Goal: Information Seeking & Learning: Learn about a topic

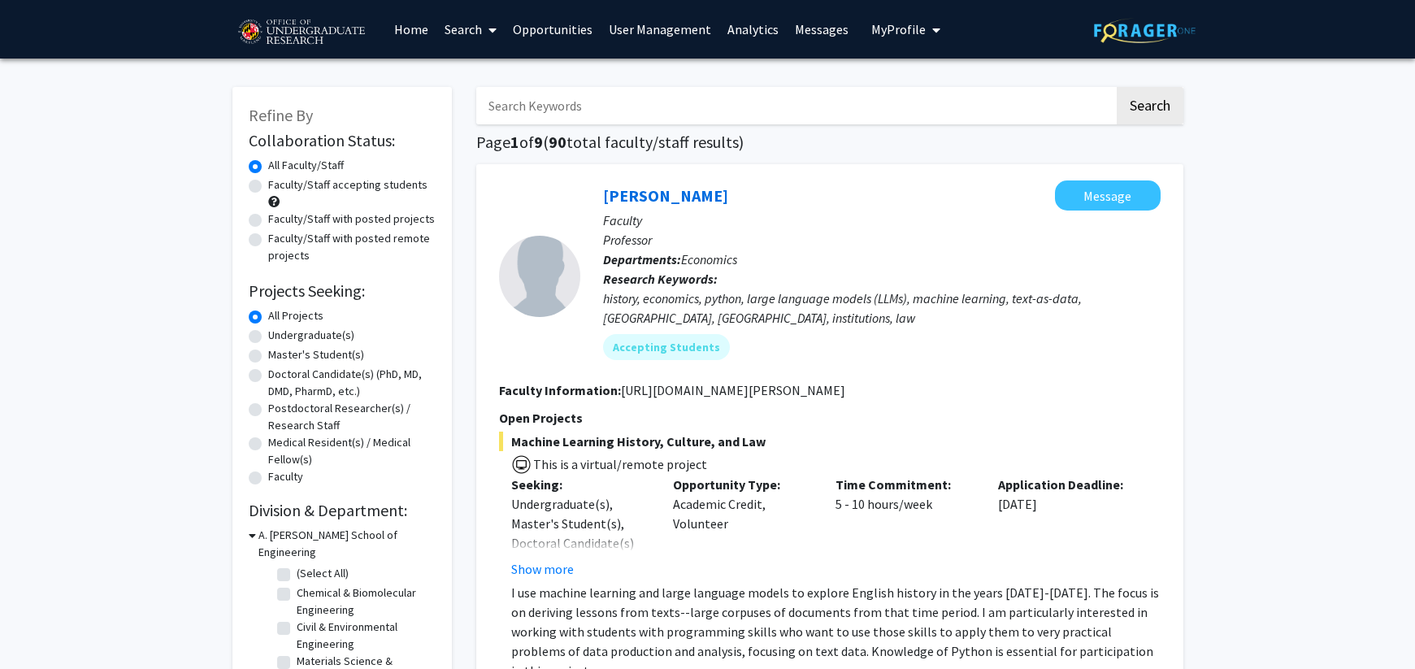
click at [317, 190] on label "Faculty/Staff accepting students" at bounding box center [347, 184] width 159 height 17
click at [279, 187] on input "Faculty/Staff accepting students" at bounding box center [273, 181] width 11 height 11
radio input "true"
click at [316, 223] on label "Faculty/Staff with posted projects" at bounding box center [351, 218] width 167 height 17
click at [279, 221] on input "Faculty/Staff with posted projects" at bounding box center [273, 215] width 11 height 11
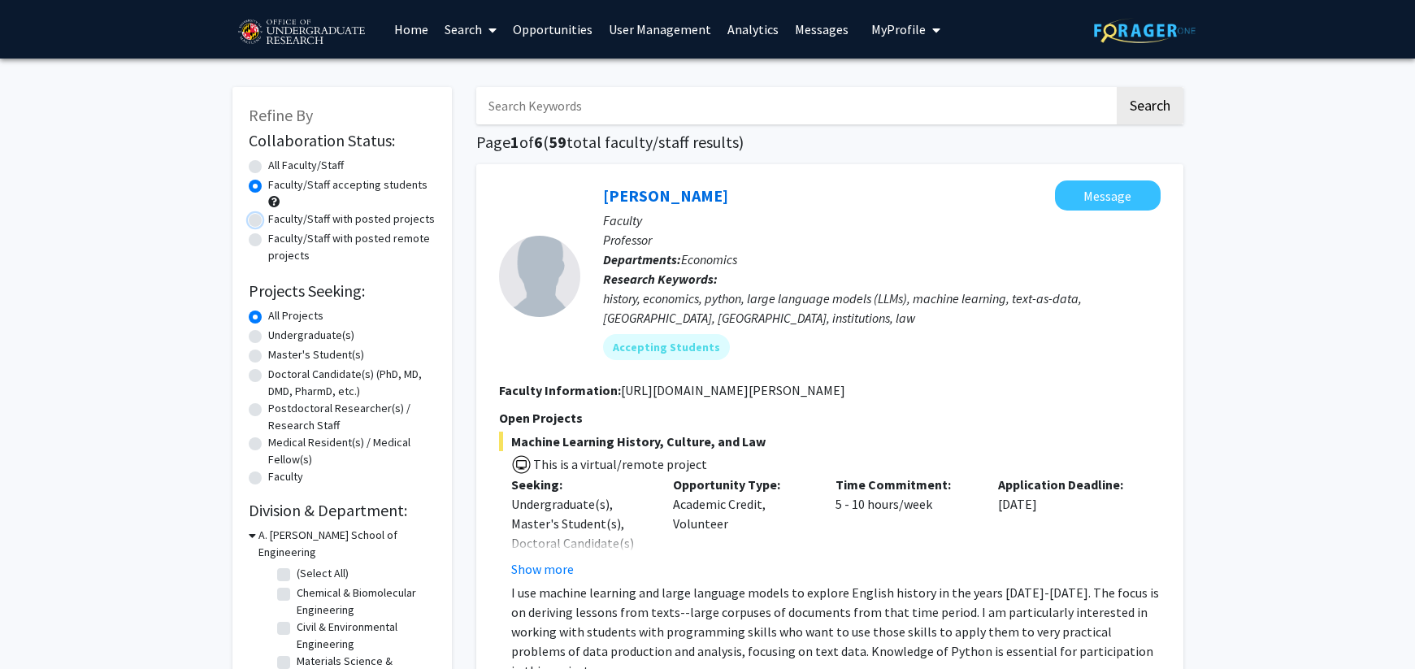
radio input "true"
click at [315, 336] on label "Undergraduate(s)" at bounding box center [311, 335] width 86 height 17
click at [279, 336] on input "Undergraduate(s)" at bounding box center [273, 332] width 11 height 11
radio input "true"
click at [297, 565] on label "(Select All)" at bounding box center [323, 573] width 52 height 17
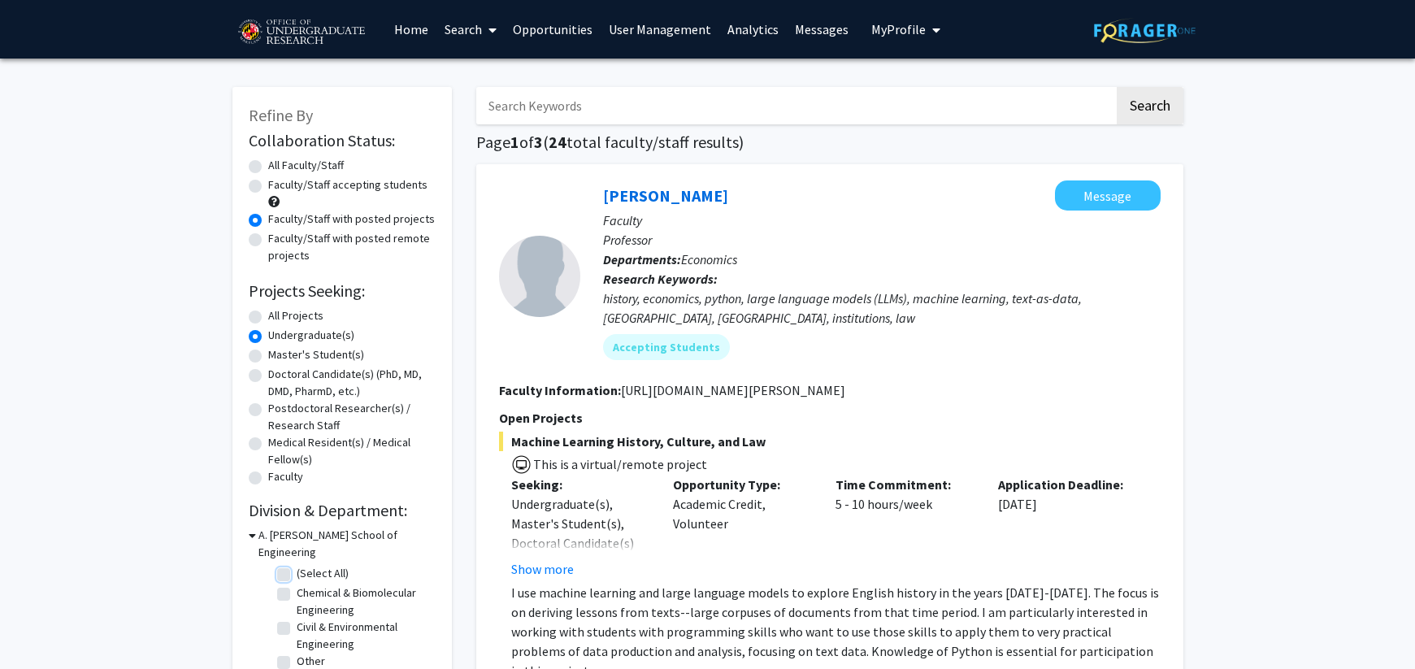
click at [297, 565] on input "(Select All)" at bounding box center [302, 570] width 11 height 11
checkbox input "true"
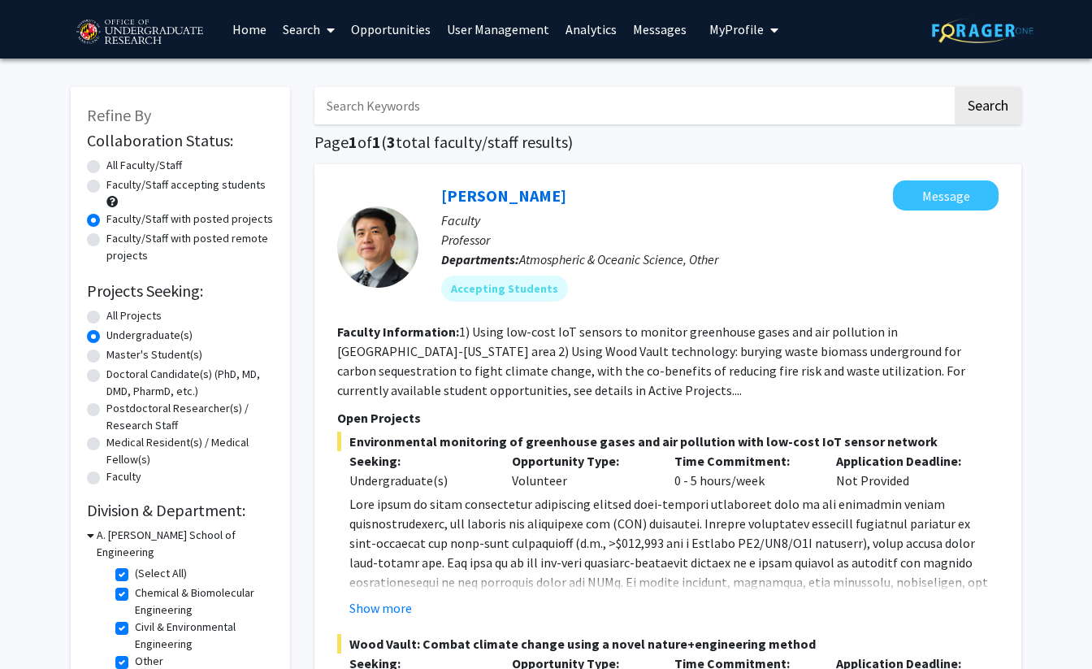
click at [694, 171] on div "Ning Zeng Message Faculty Professor Departments: Atmospheric & Oceanic Science,…" at bounding box center [667, 500] width 707 height 672
click at [142, 565] on label "(Select All)" at bounding box center [161, 573] width 52 height 17
click at [142, 565] on input "(Select All)" at bounding box center [140, 570] width 11 height 11
checkbox input "false"
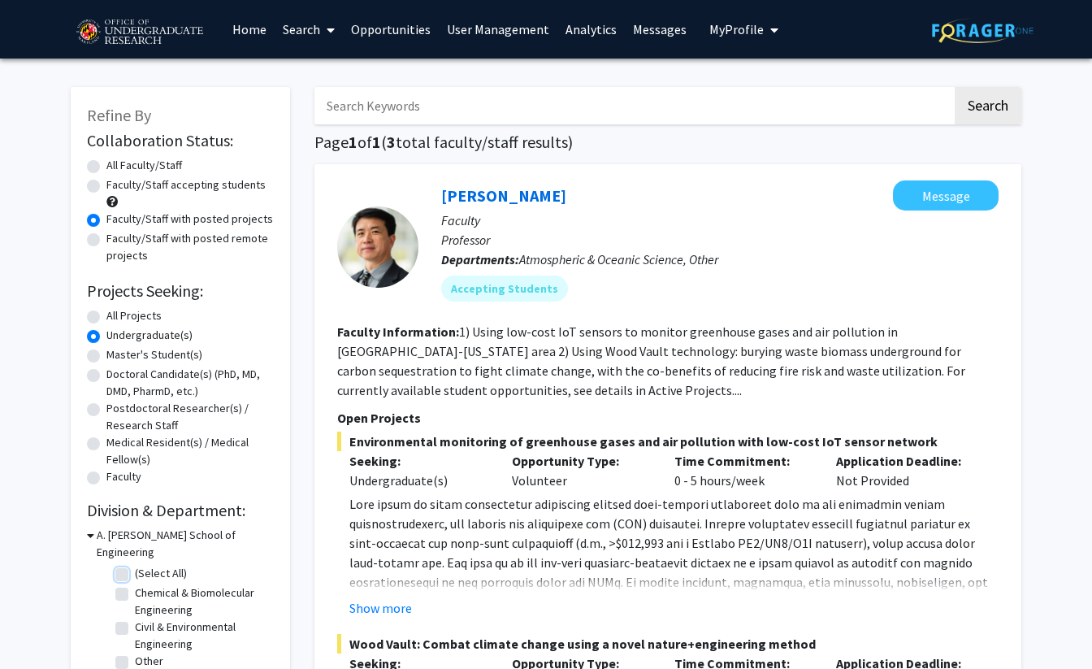
checkbox input "false"
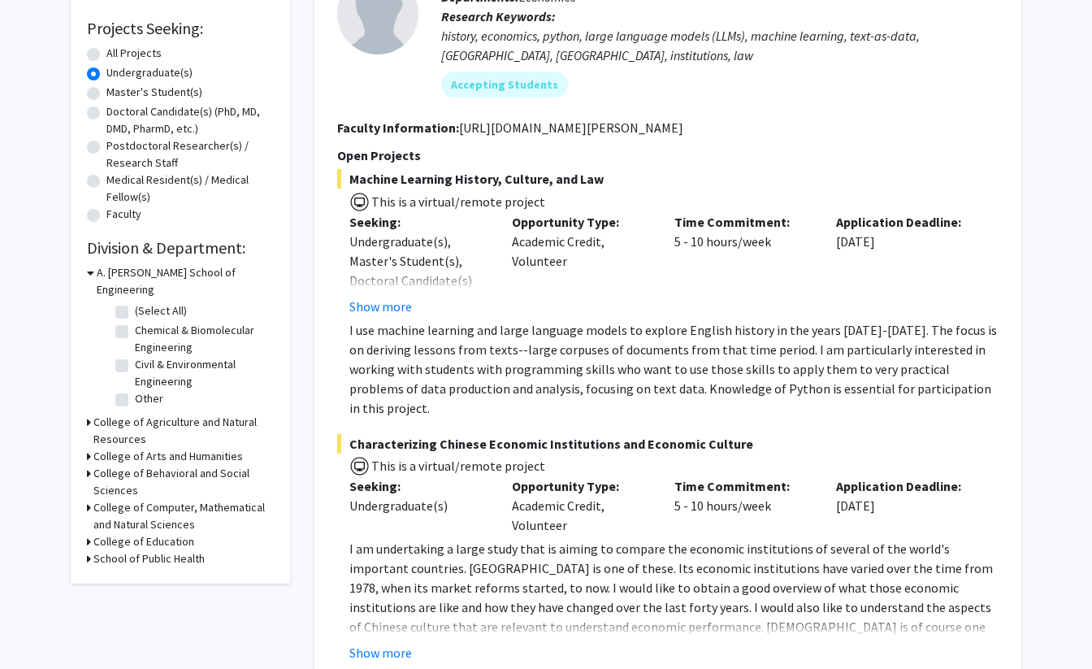
scroll to position [276, 0]
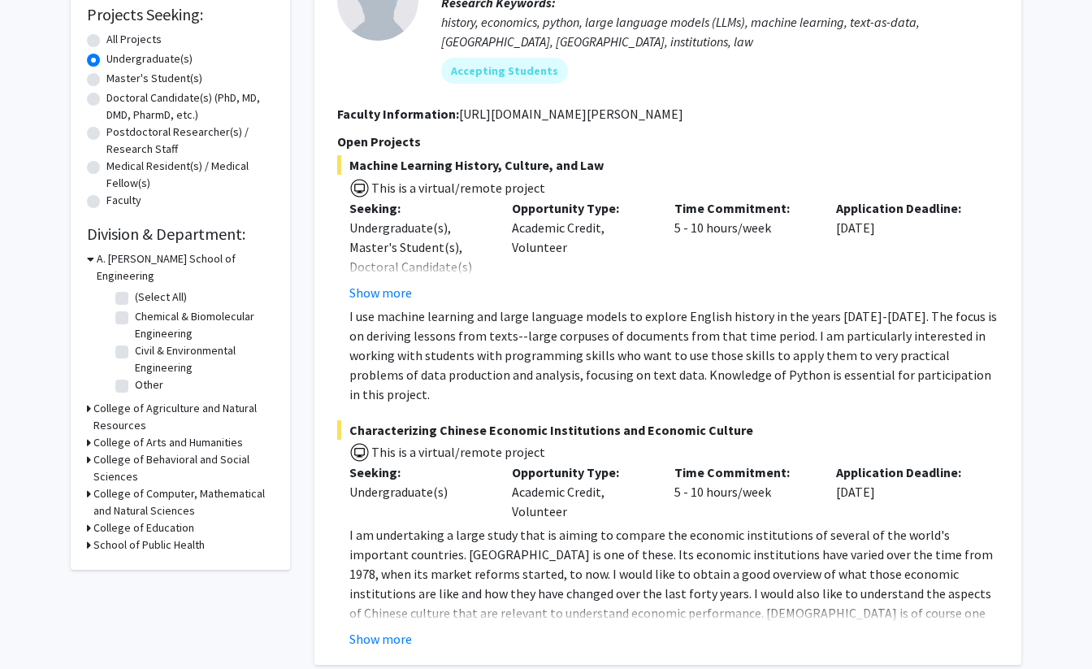
click at [92, 485] on div "College of Computer, Mathematical and Natural Sciences" at bounding box center [180, 502] width 187 height 34
click at [89, 485] on icon at bounding box center [89, 493] width 4 height 17
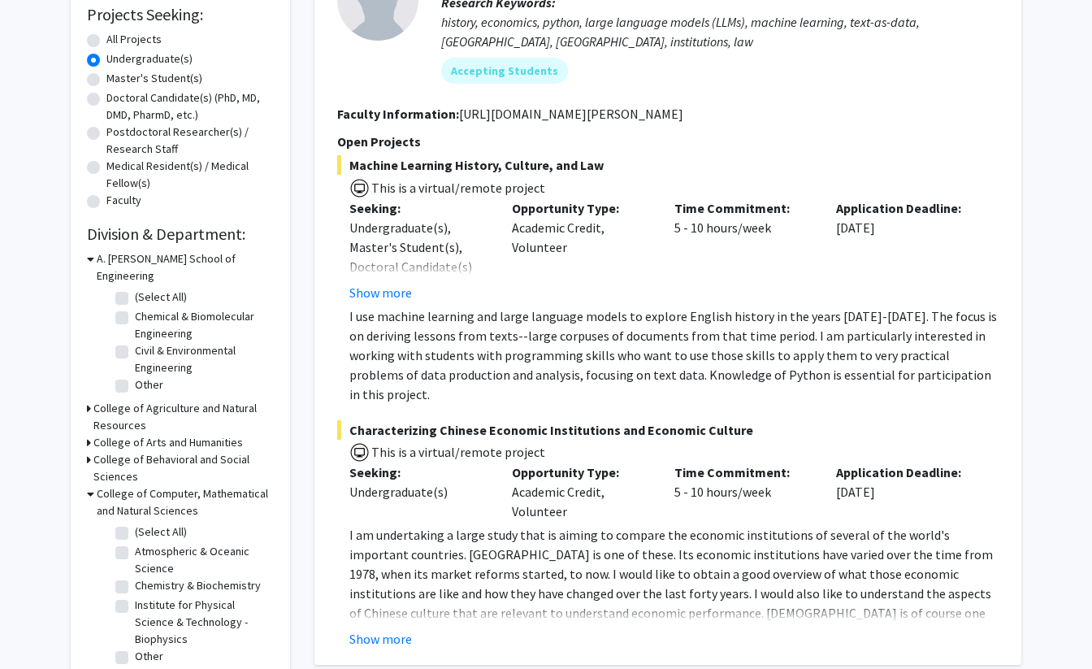
click at [141, 525] on fg-checkbox "(Select All) (Select All)" at bounding box center [192, 533] width 154 height 20
click at [149, 523] on label "(Select All)" at bounding box center [161, 531] width 52 height 17
click at [145, 523] on input "(Select All)" at bounding box center [140, 528] width 11 height 11
checkbox input "true"
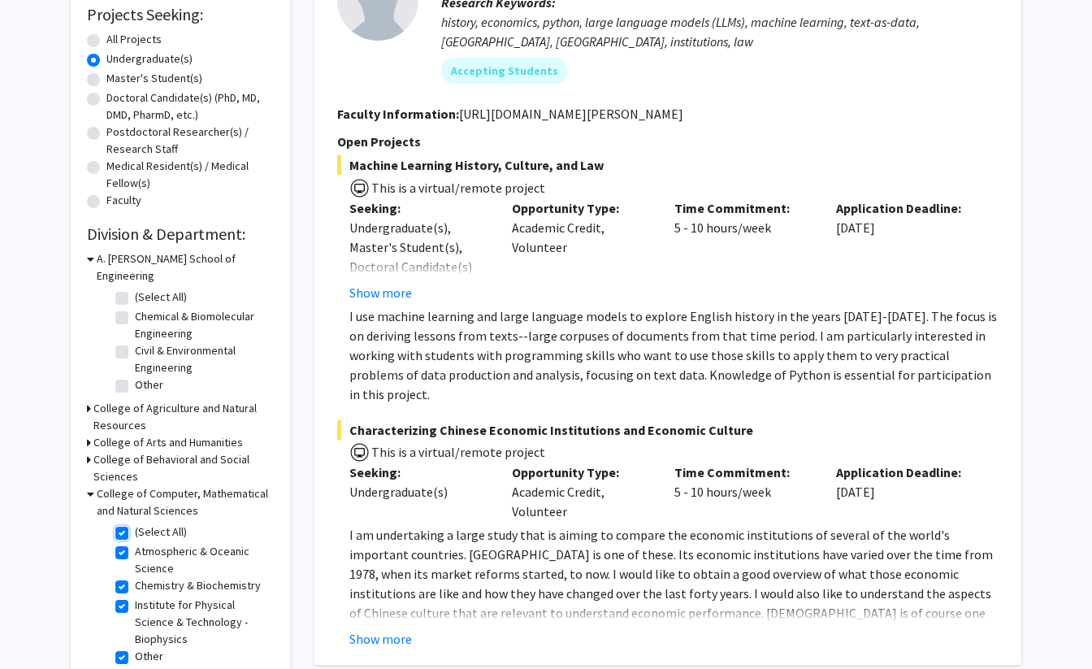
checkbox input "true"
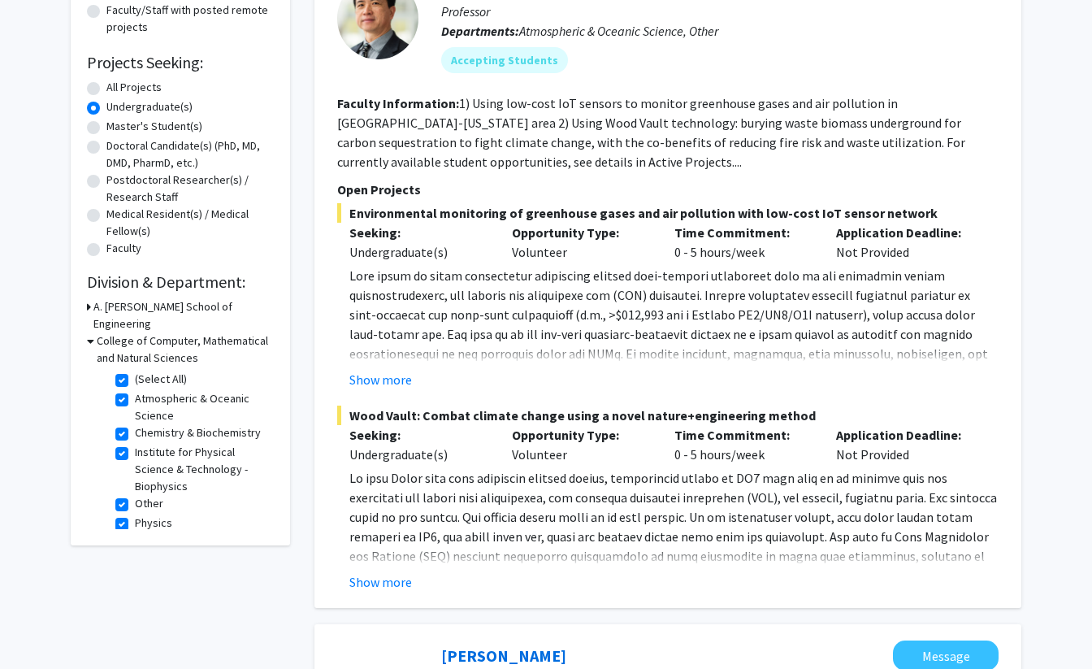
scroll to position [238, 0]
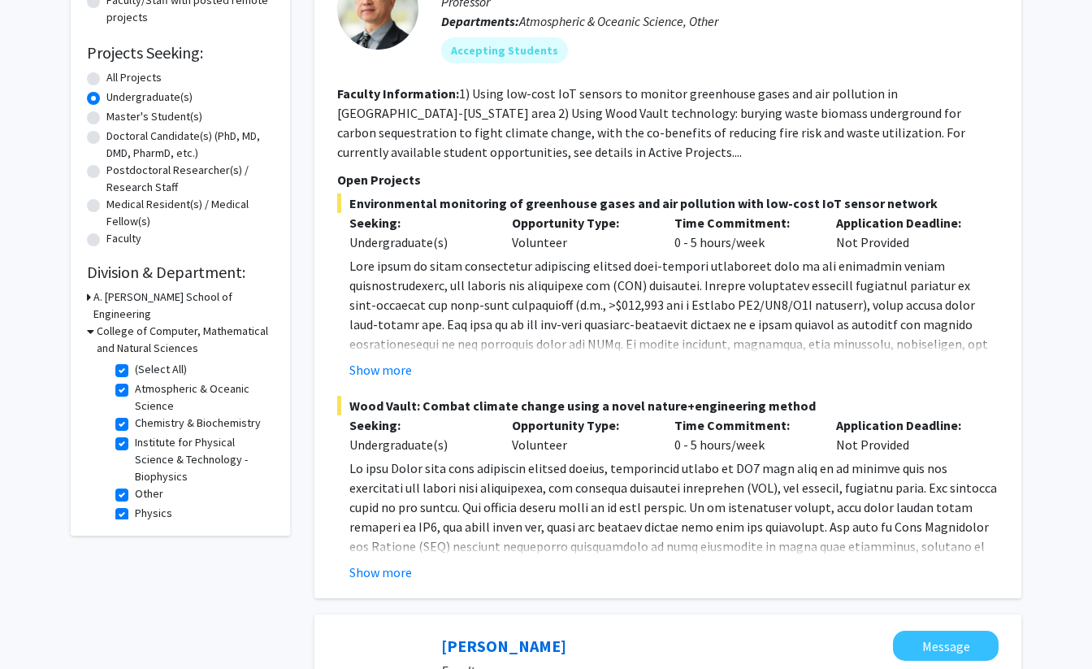
click at [135, 361] on label "(Select All)" at bounding box center [161, 369] width 52 height 17
click at [135, 361] on input "(Select All)" at bounding box center [140, 366] width 11 height 11
checkbox input "false"
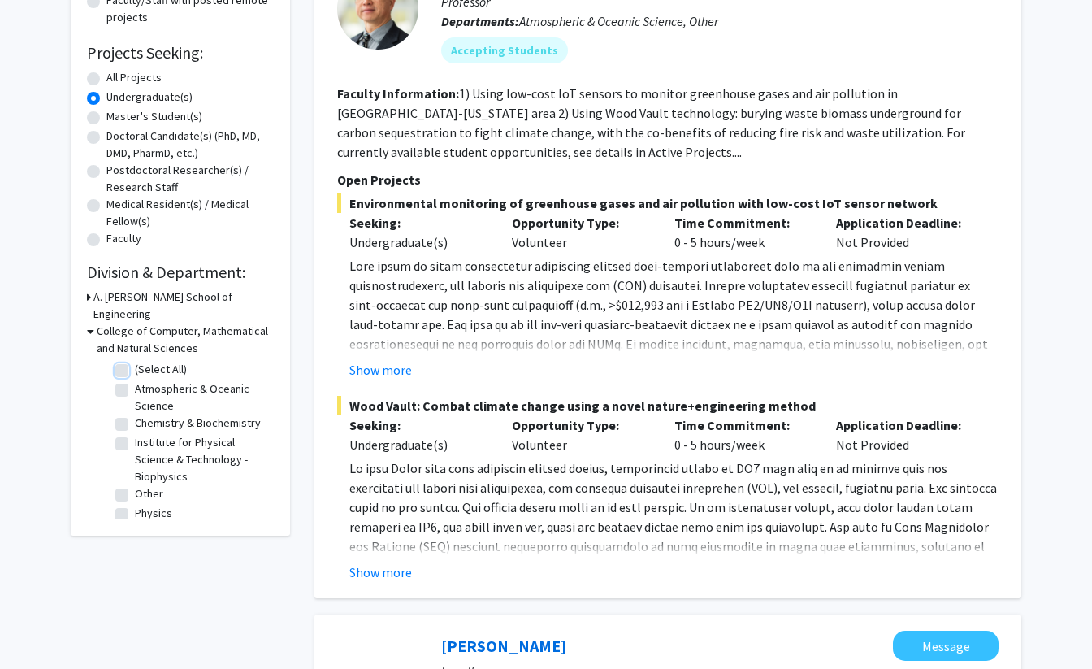
checkbox input "false"
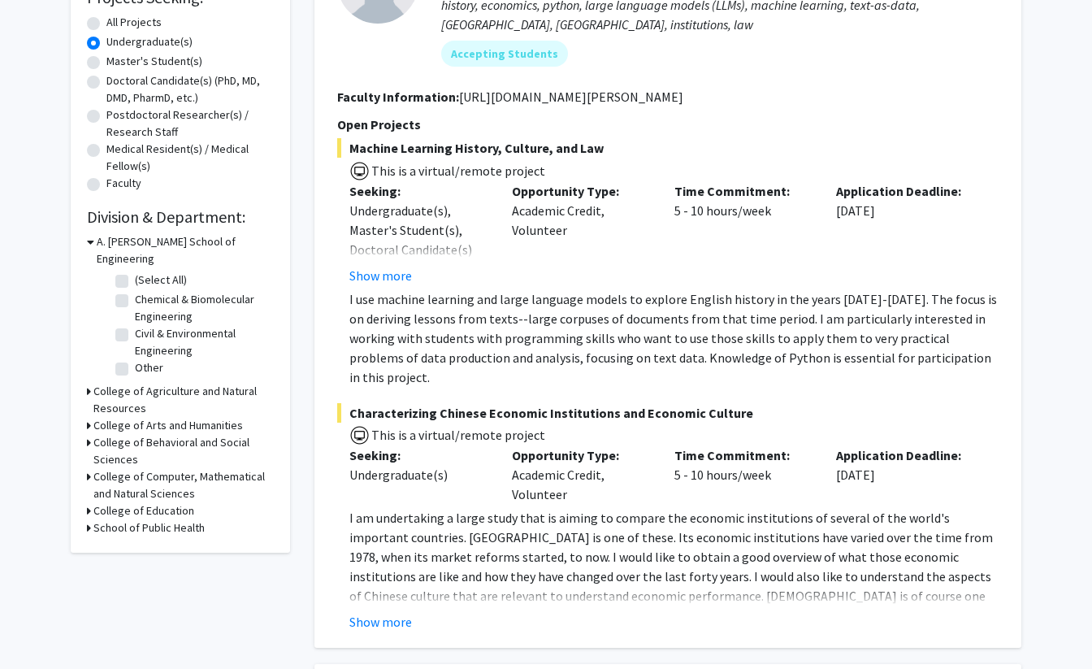
scroll to position [308, 0]
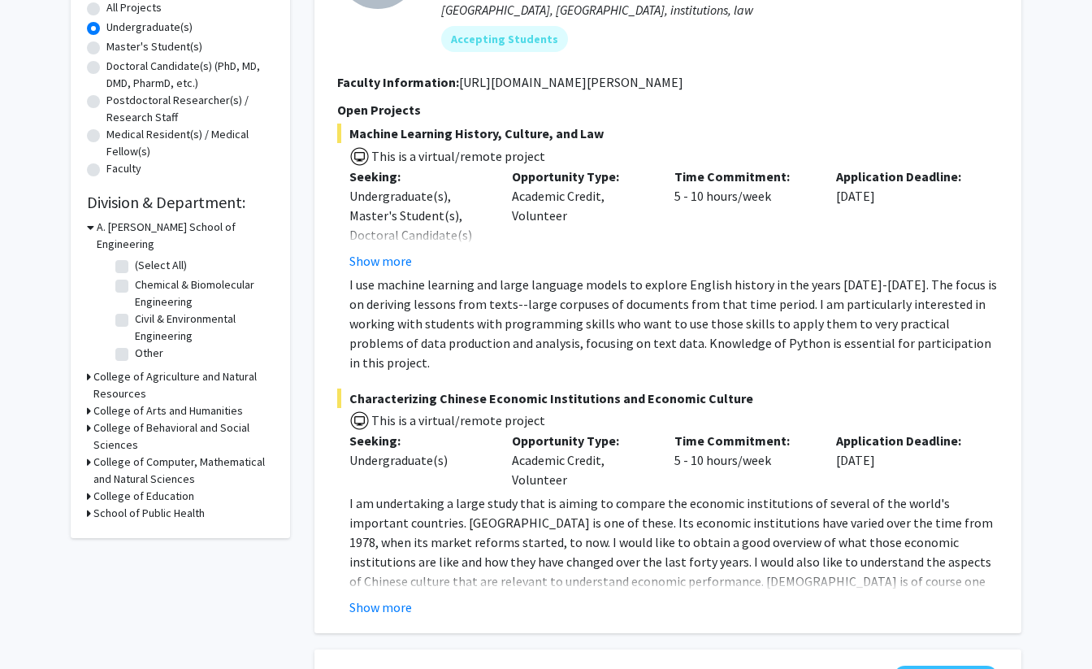
click at [87, 419] on icon at bounding box center [89, 427] width 4 height 17
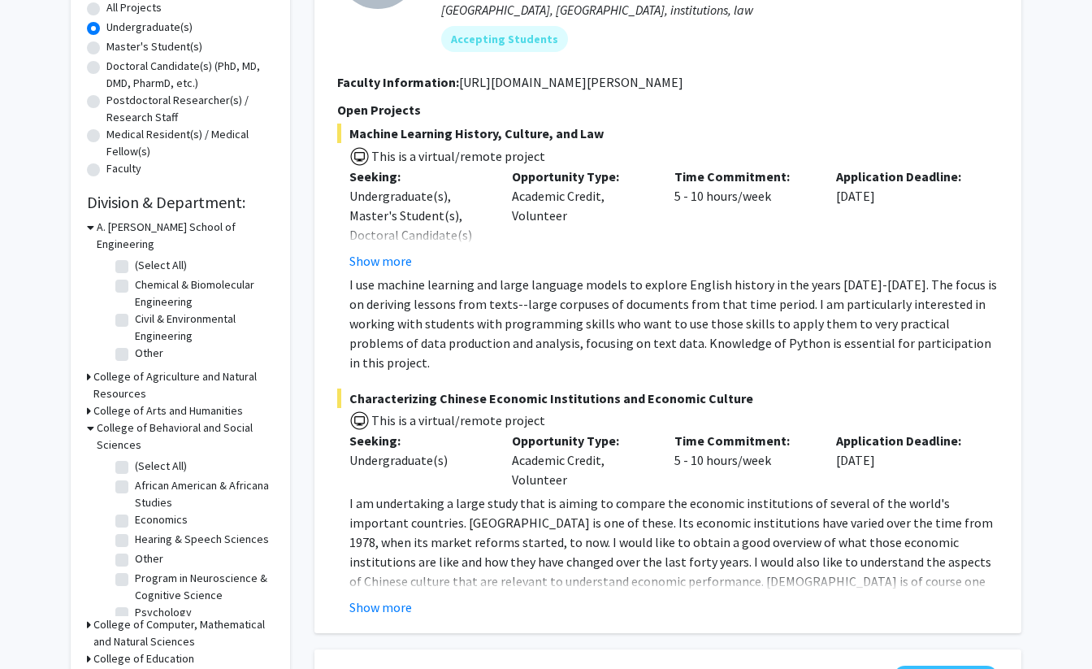
click at [135, 458] on label "(Select All)" at bounding box center [161, 466] width 52 height 17
click at [135, 458] on input "(Select All)" at bounding box center [140, 463] width 11 height 11
checkbox input "true"
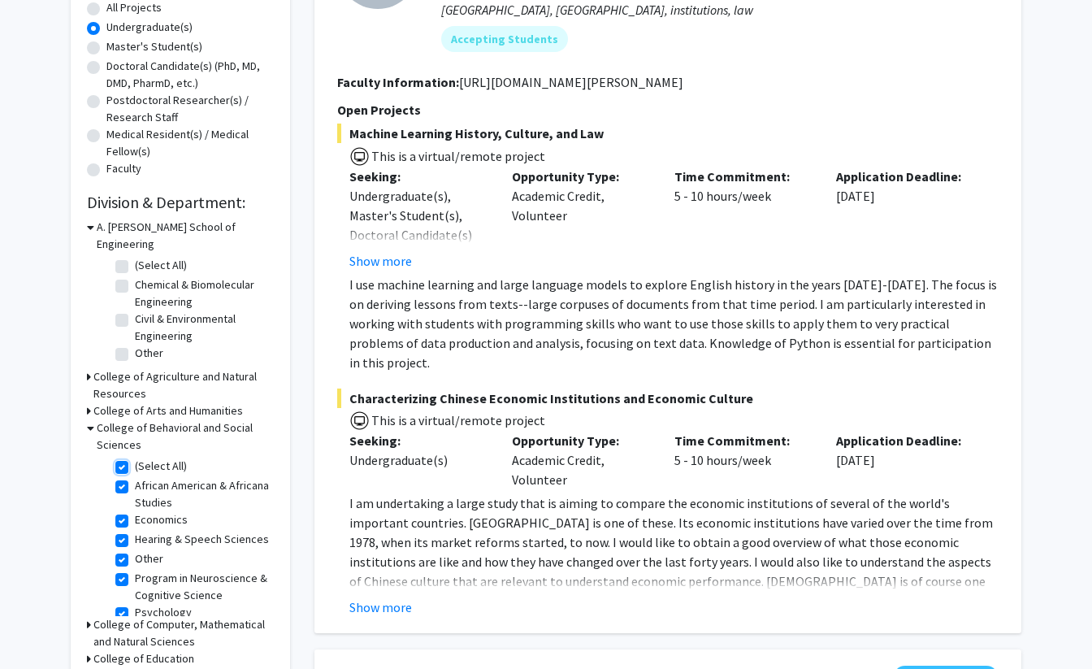
checkbox input "true"
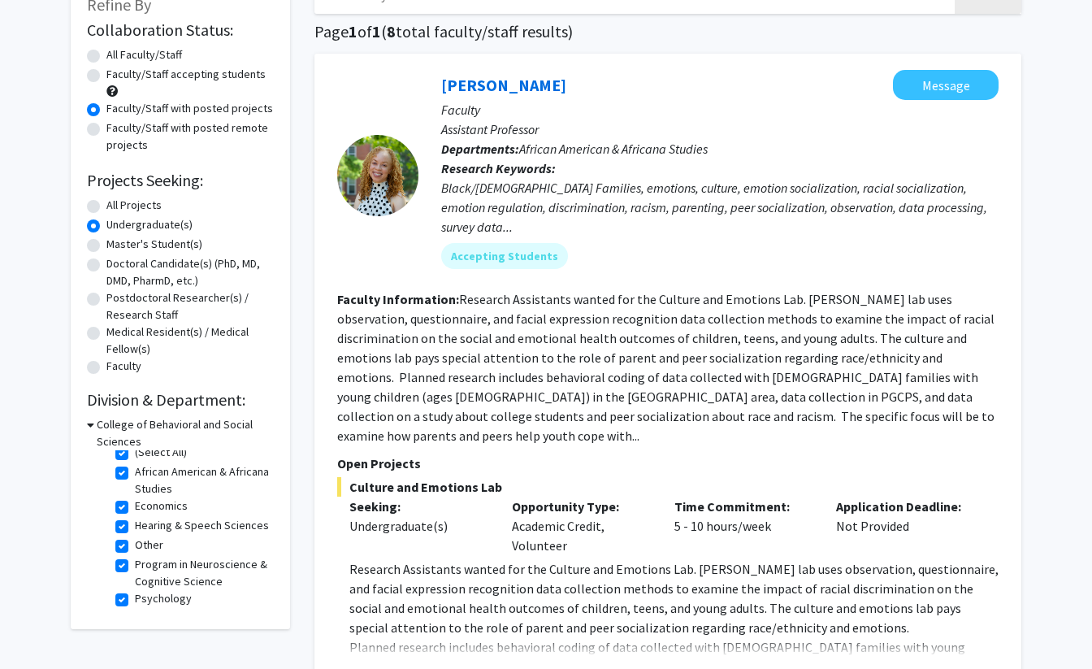
scroll to position [11, 0]
click at [135, 566] on label "Program in Neuroscience & Cognitive Science" at bounding box center [202, 572] width 135 height 34
click at [135, 566] on input "Program in Neuroscience & Cognitive Science" at bounding box center [140, 560] width 11 height 11
checkbox input "false"
checkbox input "true"
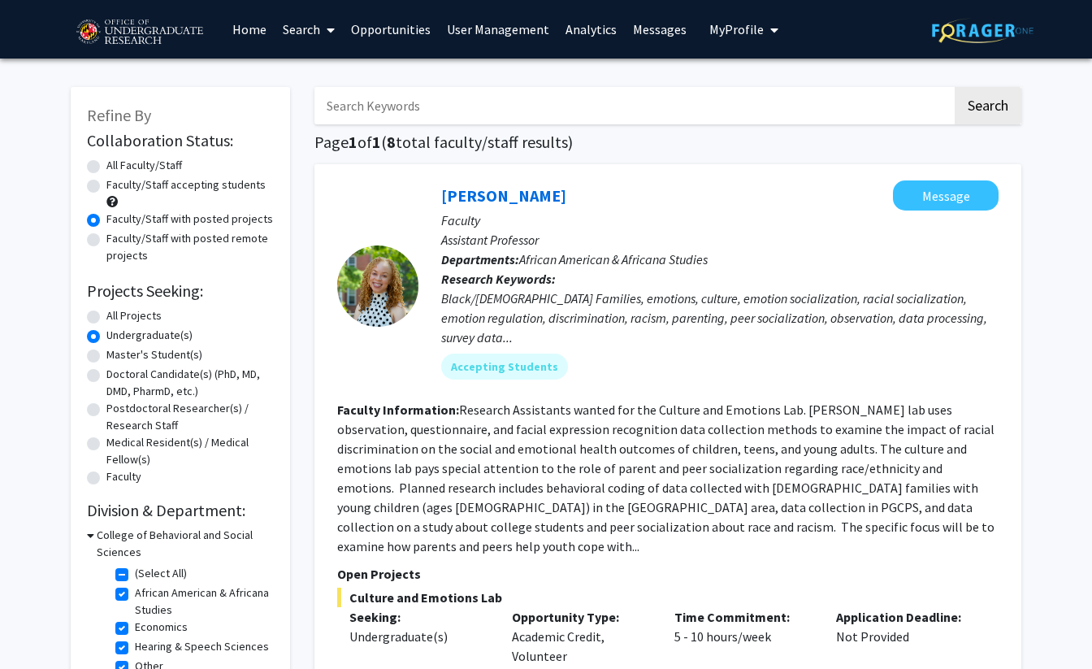
click at [135, 592] on label "African American & Africana Studies" at bounding box center [202, 601] width 135 height 34
click at [135, 592] on input "African American & Africana Studies" at bounding box center [140, 589] width 11 height 11
checkbox input "false"
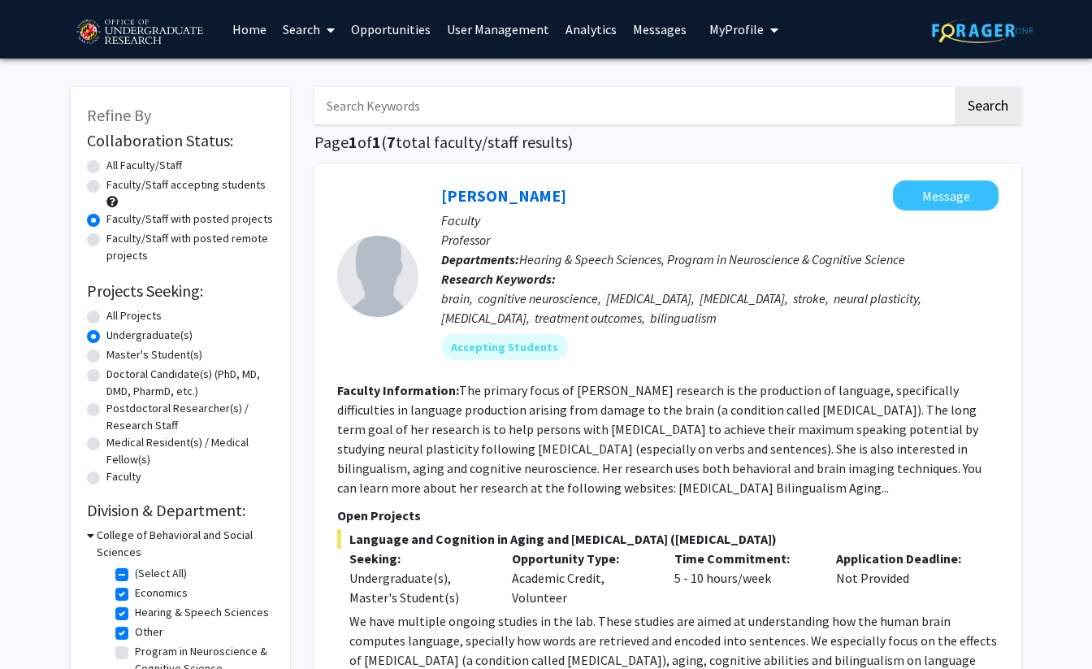
click at [135, 596] on label "Economics" at bounding box center [161, 592] width 53 height 17
click at [135, 595] on input "Economics" at bounding box center [140, 589] width 11 height 11
checkbox input "false"
click at [135, 594] on label "Hearing & Speech Sciences" at bounding box center [202, 592] width 134 height 17
click at [135, 594] on input "Hearing & Speech Sciences" at bounding box center [140, 589] width 11 height 11
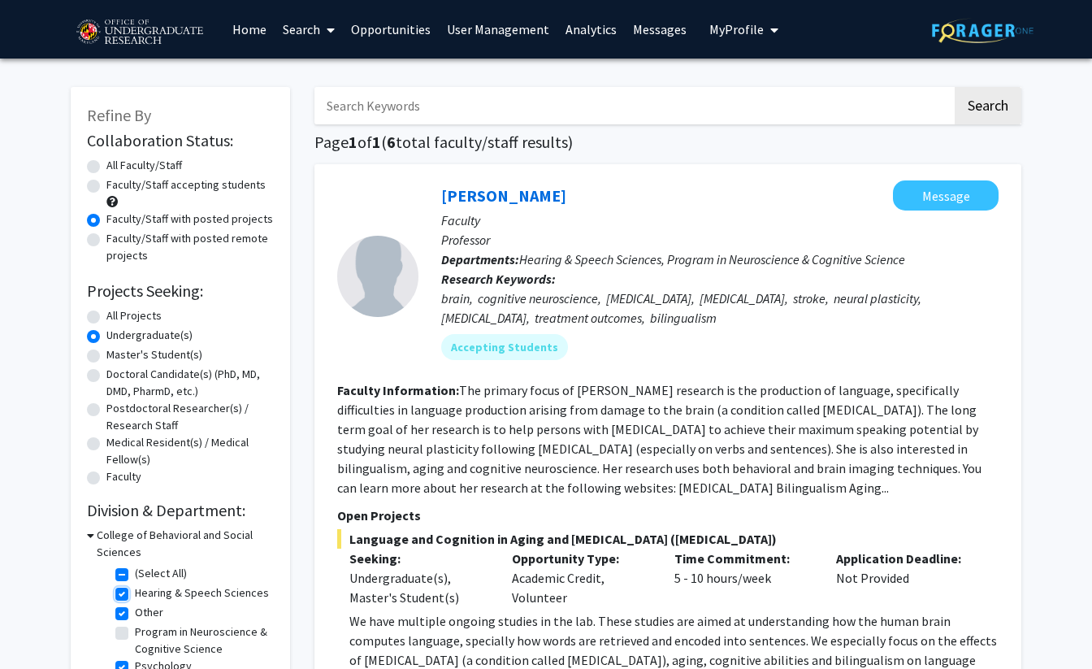
checkbox input "false"
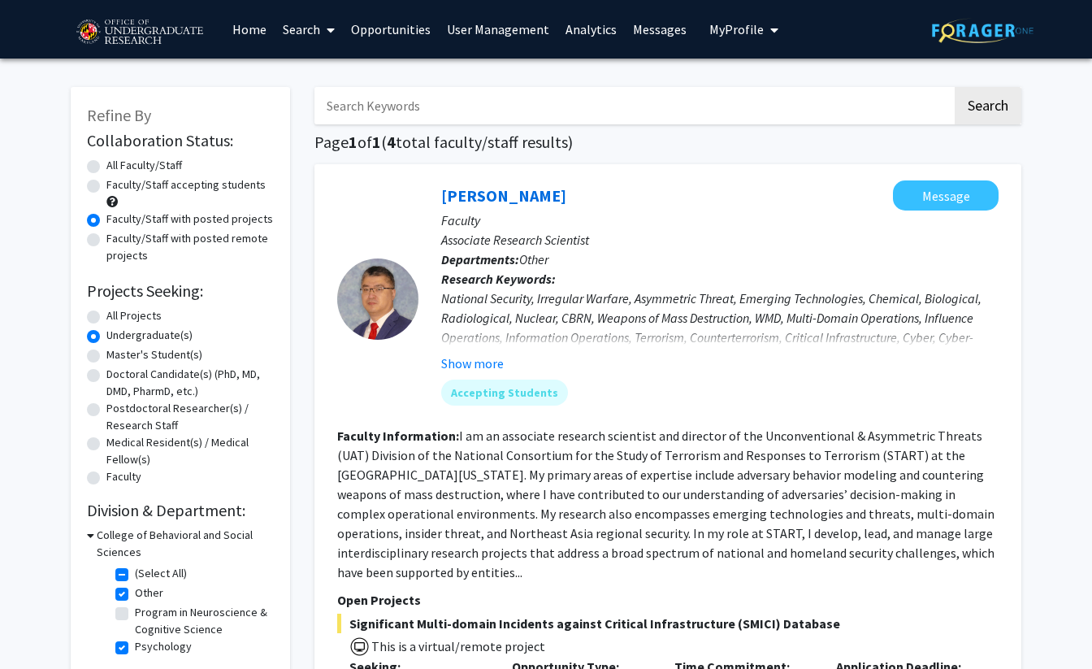
click at [135, 593] on label "Other" at bounding box center [149, 592] width 28 height 17
click at [135, 593] on input "Other" at bounding box center [140, 589] width 11 height 11
checkbox input "false"
